Goal: Navigation & Orientation: Find specific page/section

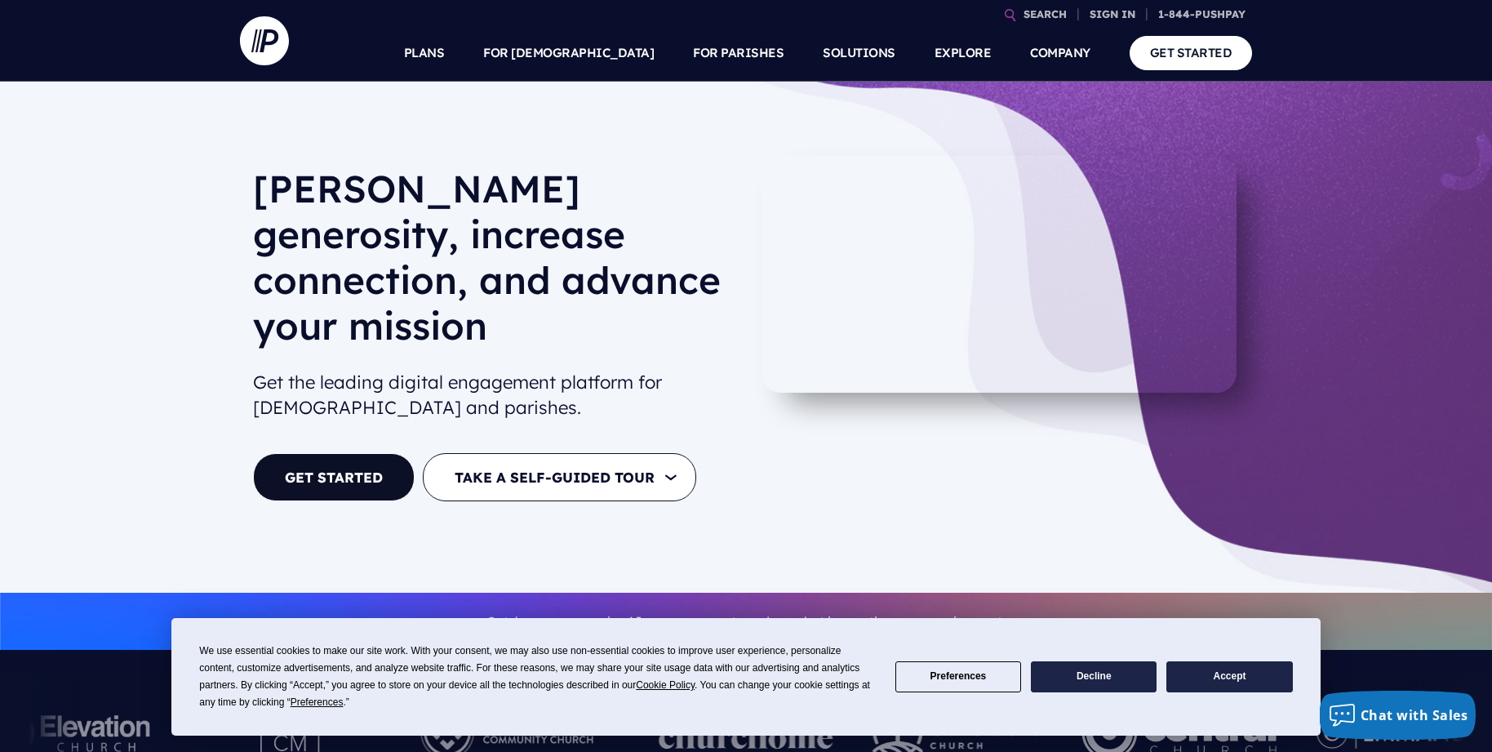
click at [1234, 675] on button "Accept" at bounding box center [1229, 677] width 126 height 32
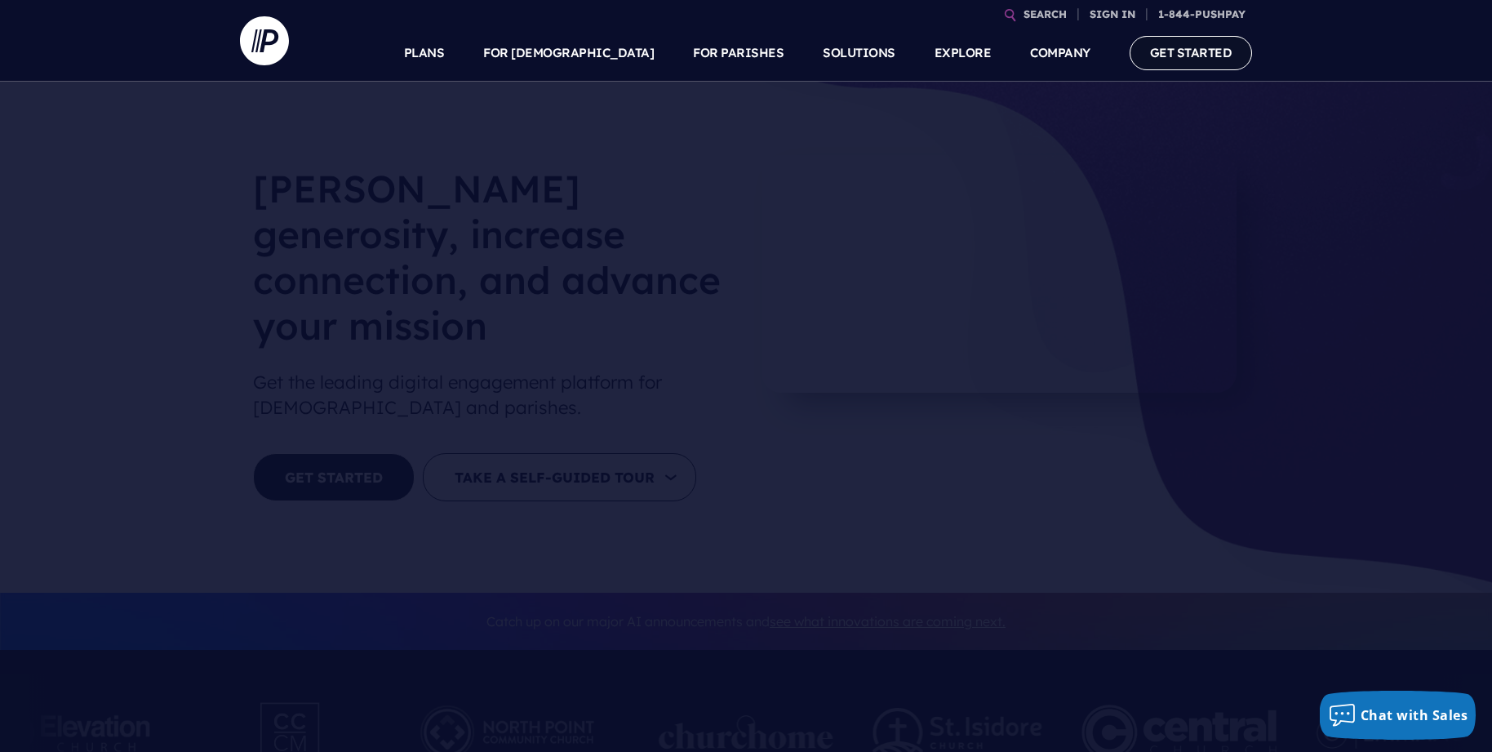
click at [1210, 52] on link "GET STARTED" at bounding box center [1191, 52] width 123 height 33
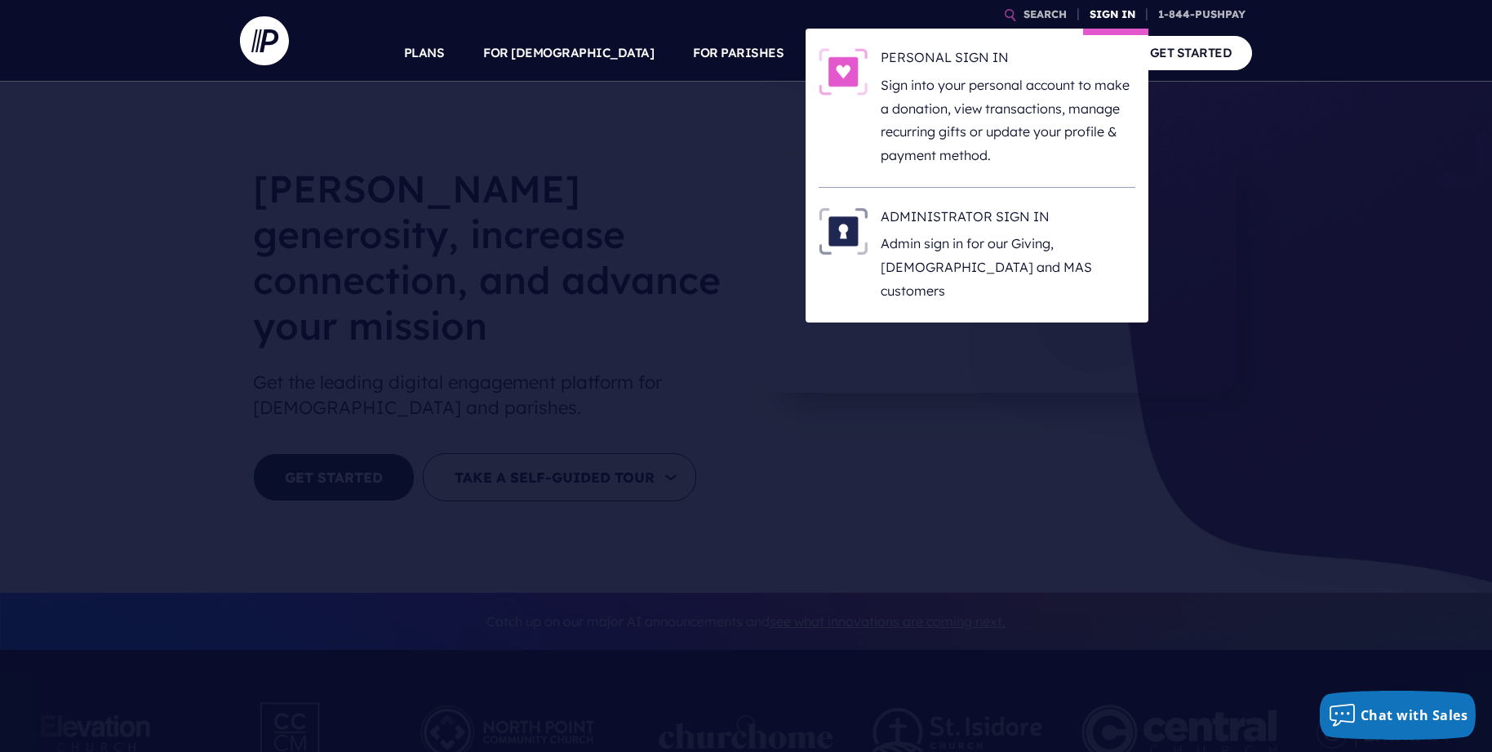
click at [1109, 14] on link "SIGN IN" at bounding box center [1112, 14] width 59 height 29
click at [1027, 240] on p "Admin sign in for our Giving, [DEMOGRAPHIC_DATA] and MAS customers" at bounding box center [1008, 267] width 255 height 70
